Goal: Task Accomplishment & Management: Manage account settings

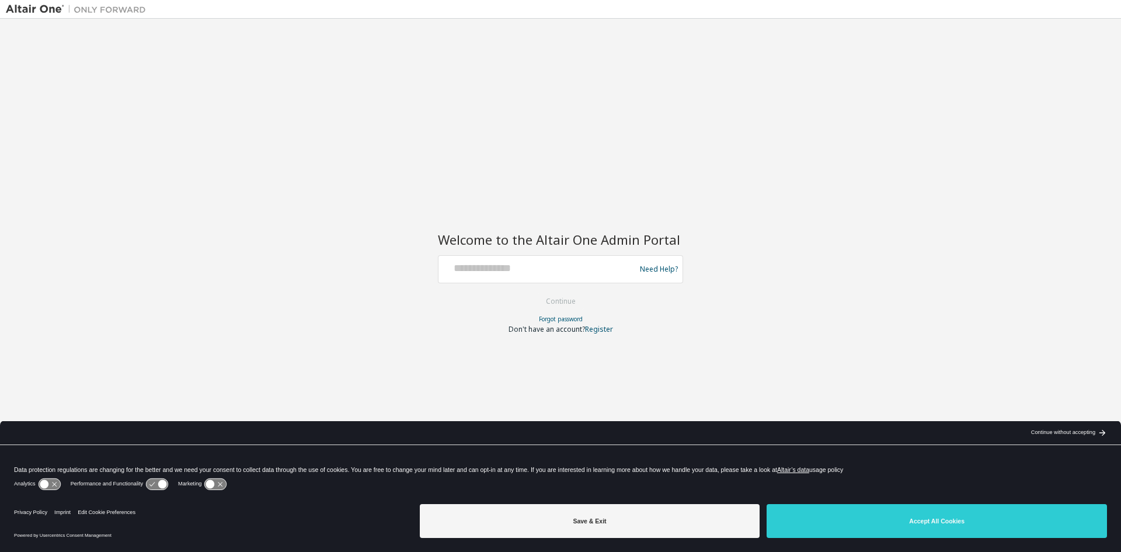
click at [644, 511] on button "Save & Exit" at bounding box center [590, 521] width 340 height 34
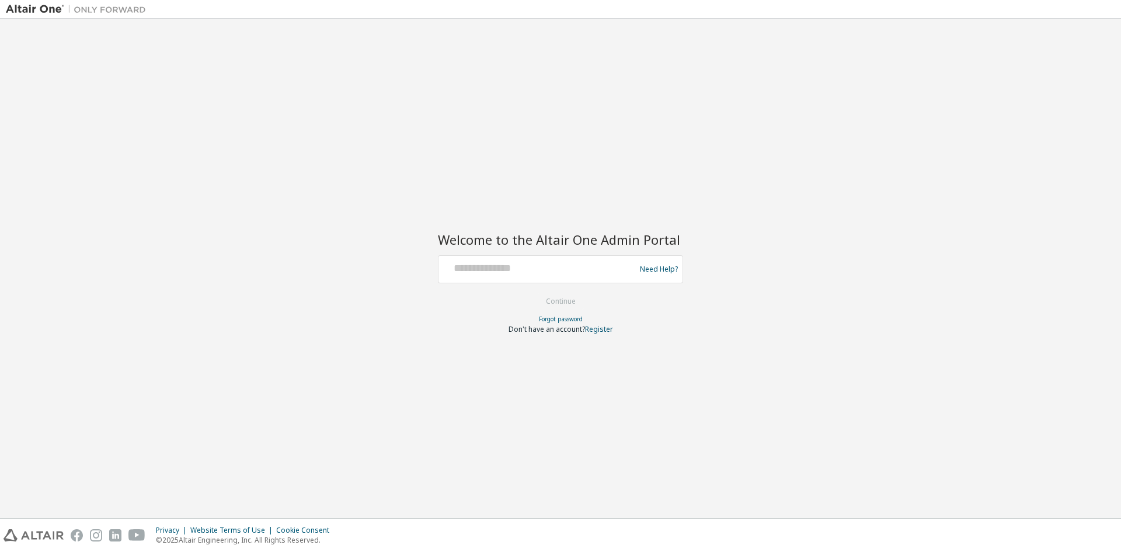
click at [557, 277] on div at bounding box center [538, 269] width 191 height 22
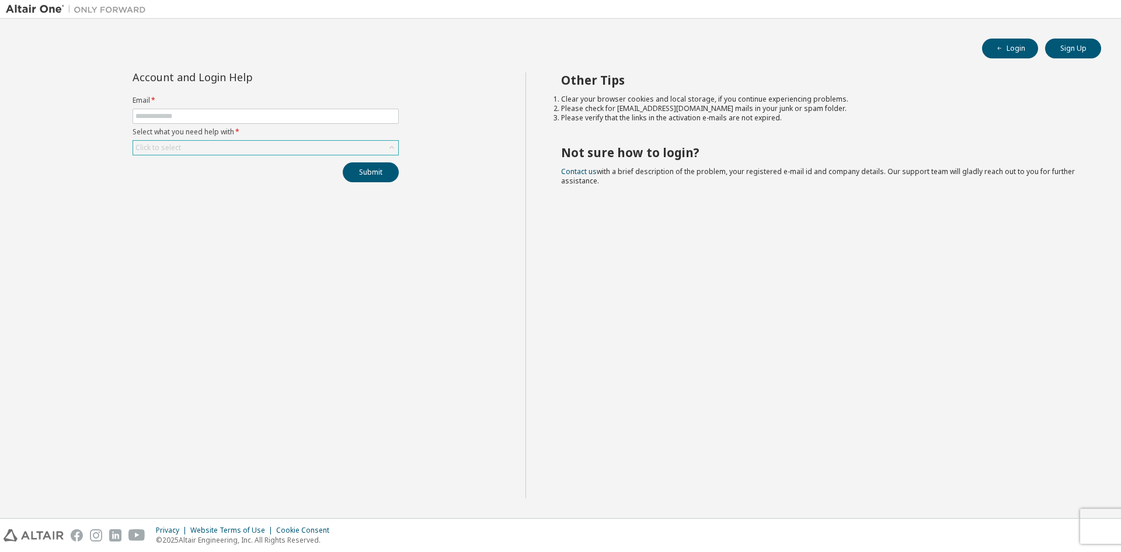
click at [187, 153] on div "Click to select" at bounding box center [265, 148] width 265 height 14
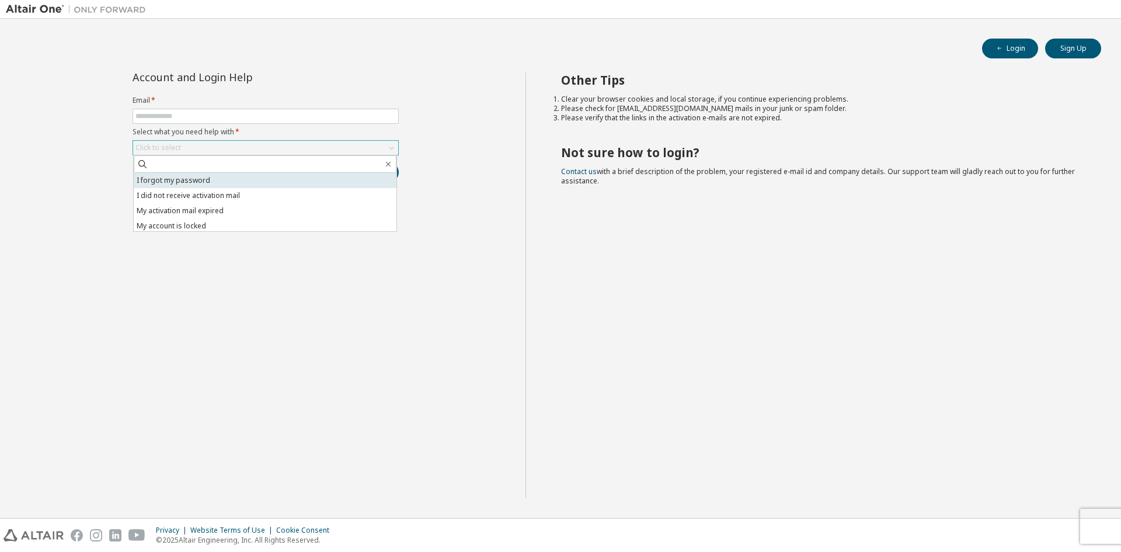
click at [198, 184] on li "I forgot my password" at bounding box center [265, 180] width 263 height 15
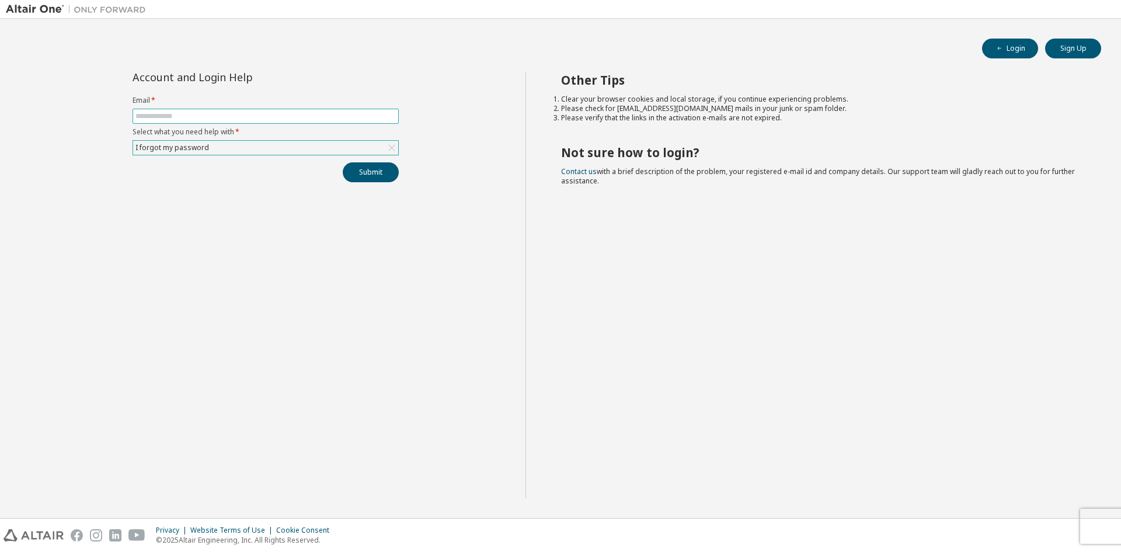
click at [224, 115] on input "text" at bounding box center [265, 115] width 260 height 9
type input "**********"
click at [343, 162] on button "Submit" at bounding box center [371, 172] width 56 height 20
click at [348, 171] on button "Submit" at bounding box center [371, 172] width 56 height 20
